Goal: Transaction & Acquisition: Purchase product/service

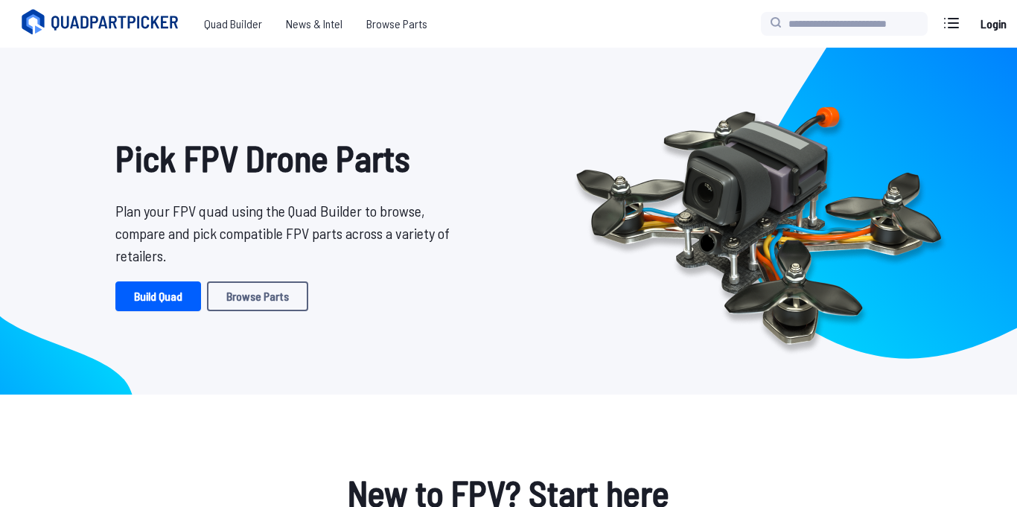
click at [993, 28] on link "Login" at bounding box center [994, 24] width 36 height 30
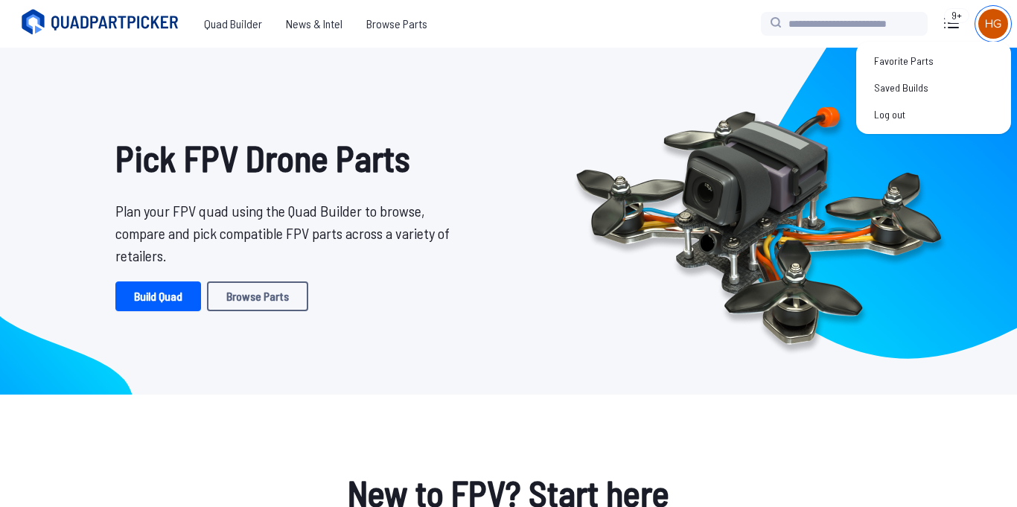
click at [985, 30] on img at bounding box center [994, 24] width 30 height 30
click at [924, 83] on link "Saved Builds" at bounding box center [933, 87] width 143 height 27
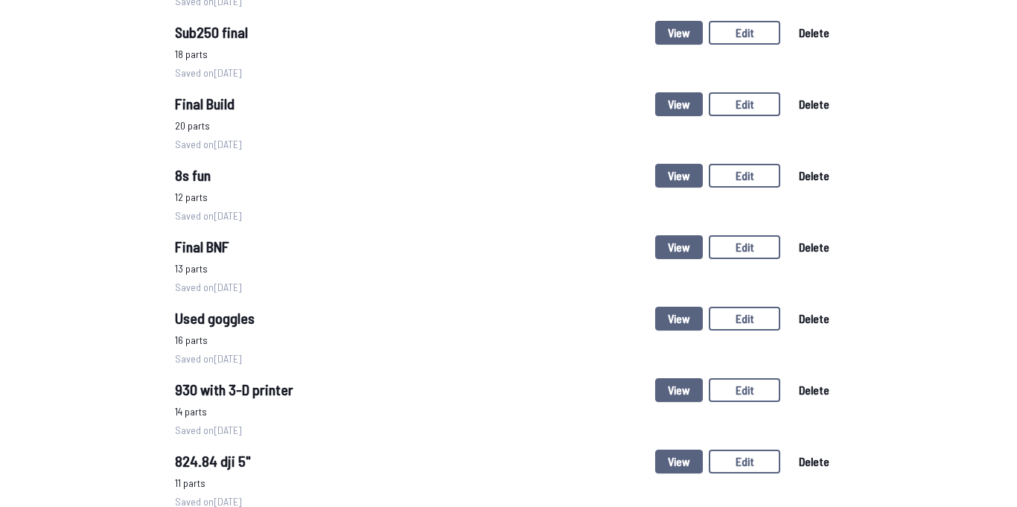
scroll to position [959, 0]
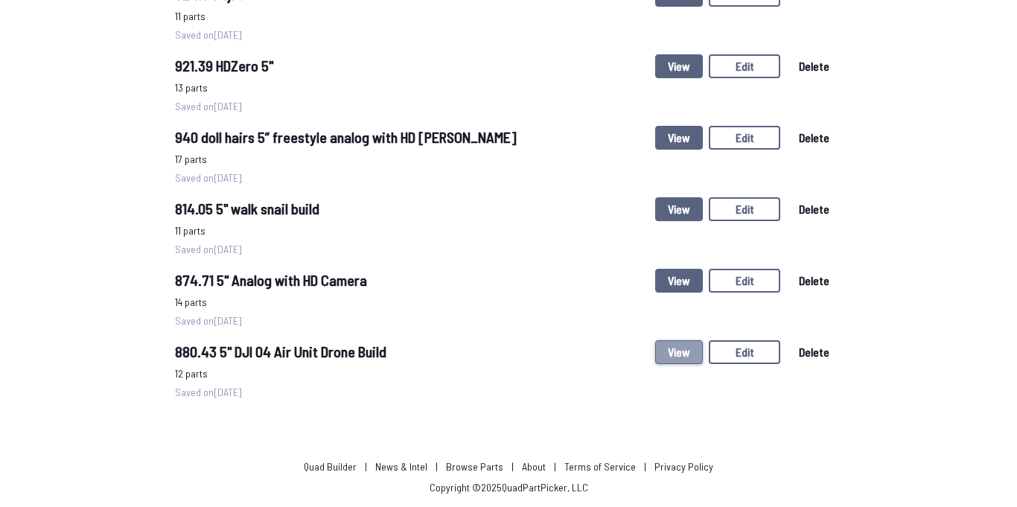
click at [682, 347] on button "View" at bounding box center [679, 352] width 48 height 24
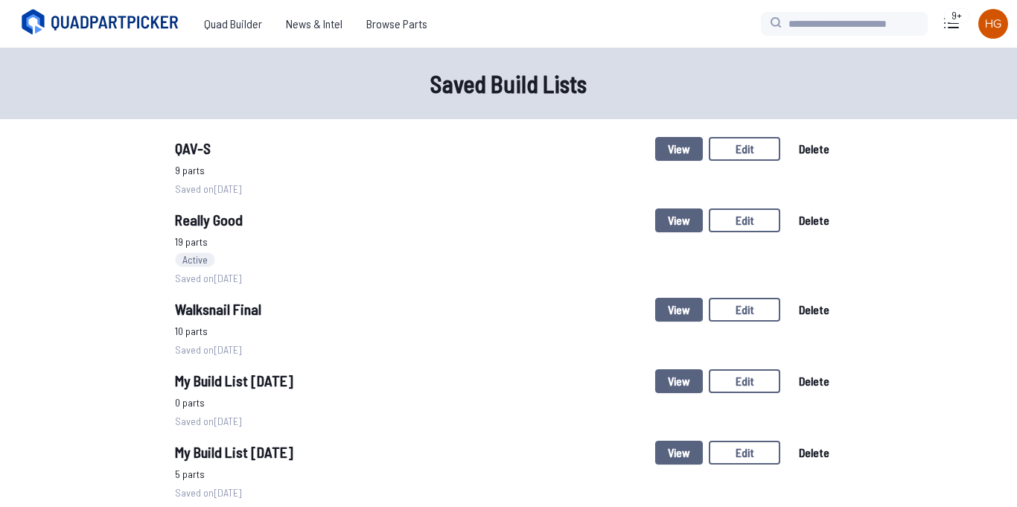
scroll to position [959, 0]
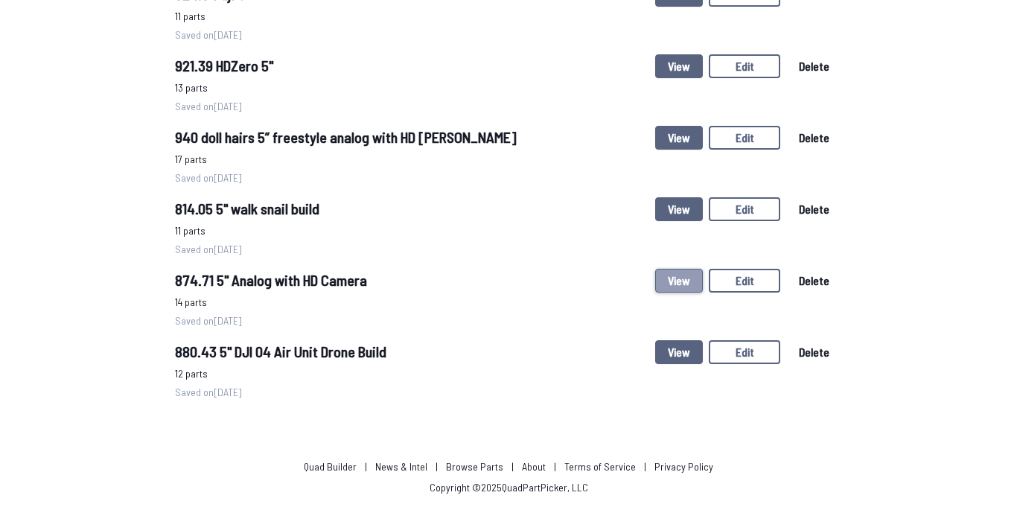
click at [671, 275] on button "View" at bounding box center [679, 281] width 48 height 24
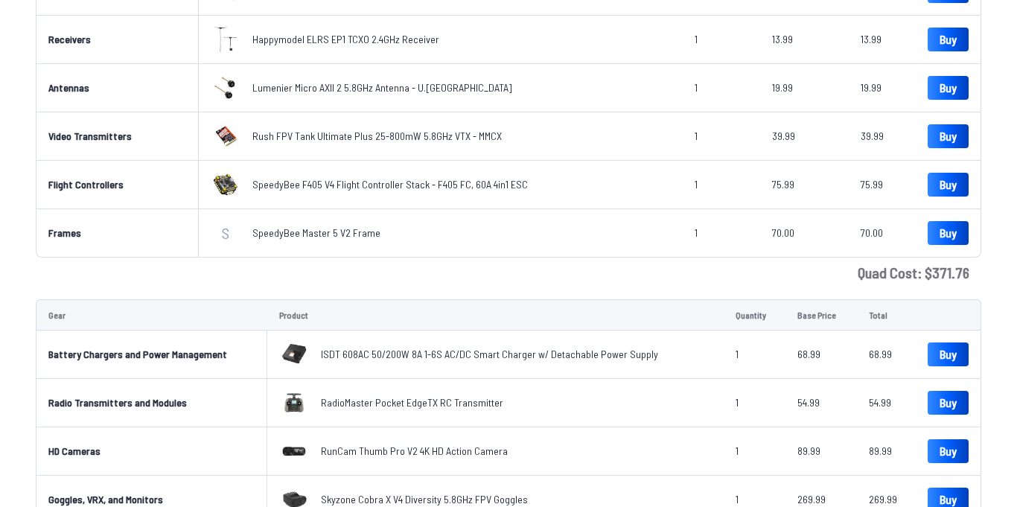
scroll to position [426, 0]
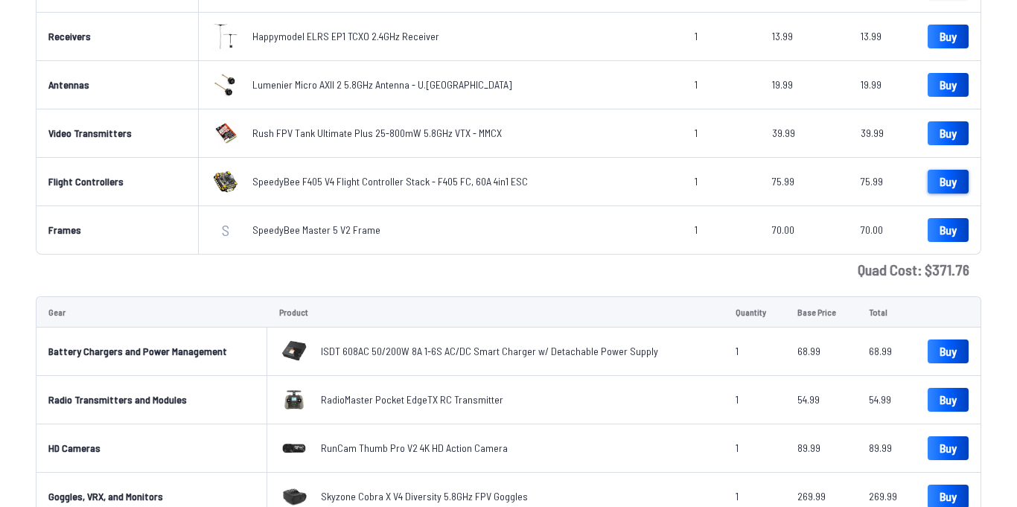
click at [957, 184] on link "Buy" at bounding box center [948, 182] width 41 height 24
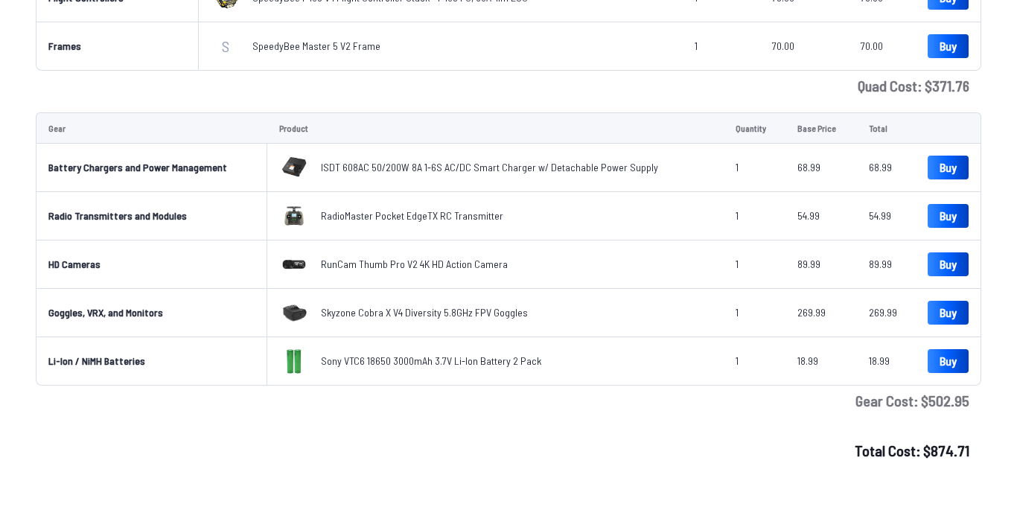
scroll to position [0, 0]
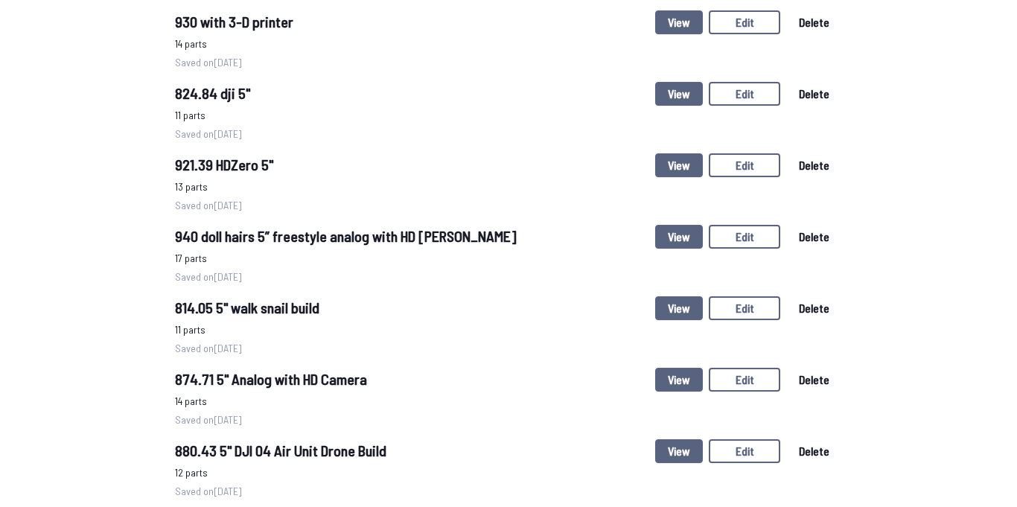
scroll to position [857, 0]
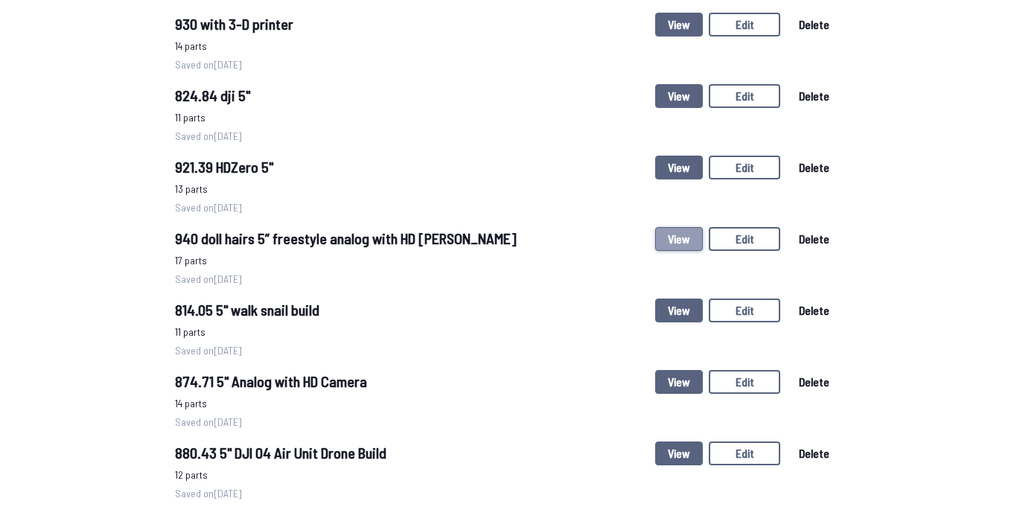
click at [670, 244] on button "View" at bounding box center [679, 239] width 48 height 24
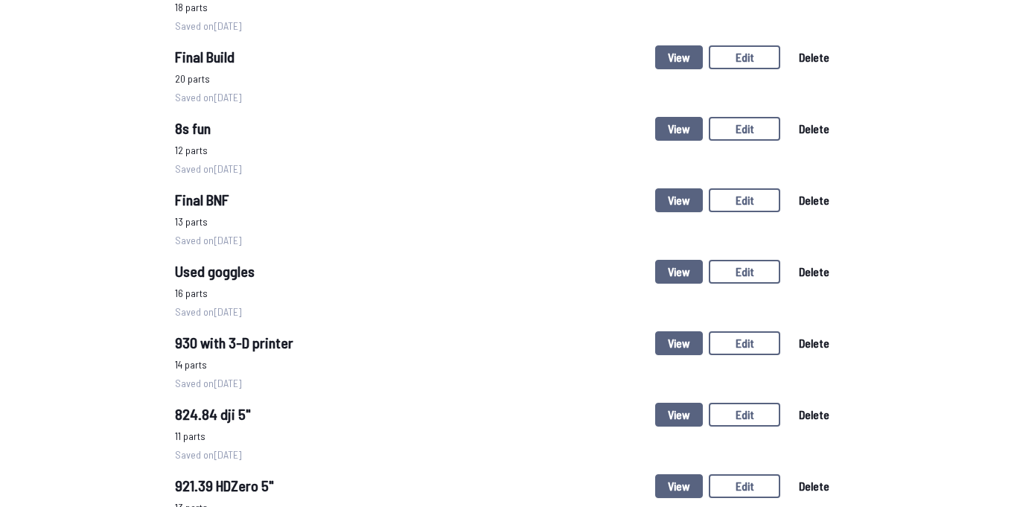
scroll to position [538, 0]
click at [699, 352] on button "View" at bounding box center [679, 344] width 48 height 24
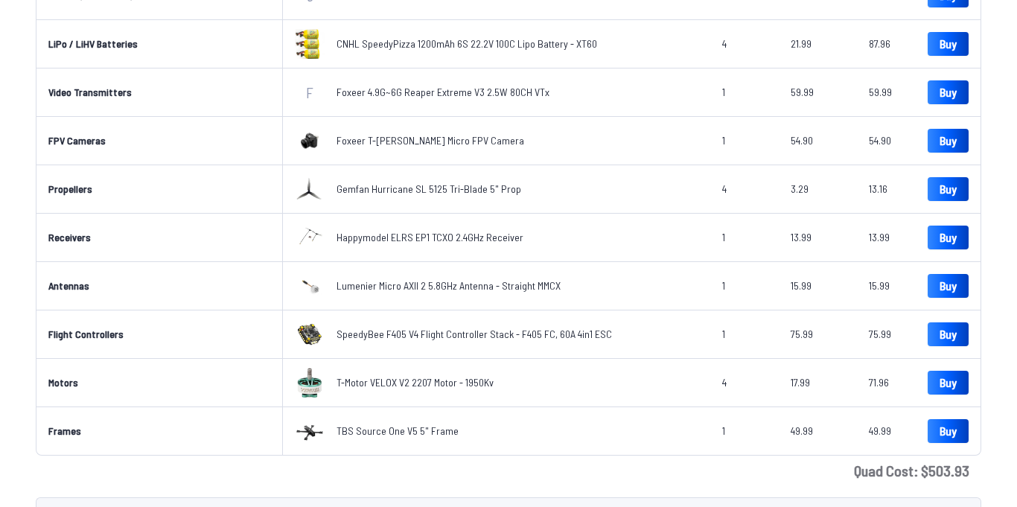
scroll to position [271, 0]
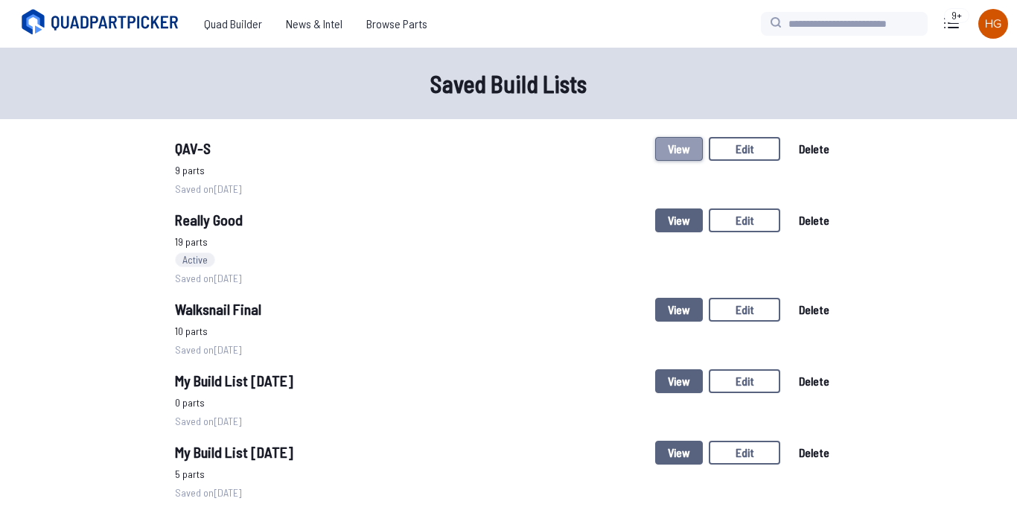
click at [678, 150] on button "View" at bounding box center [679, 149] width 48 height 24
